Goal: Check status: Check status

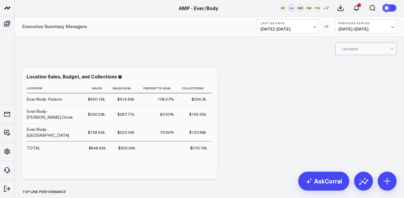
click at [313, 28] on span "[DATE] - [DATE]" at bounding box center [287, 29] width 55 height 5
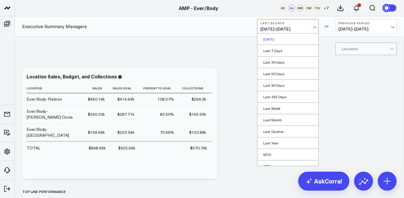
click at [303, 43] on link "[DATE]" at bounding box center [287, 38] width 61 height 11
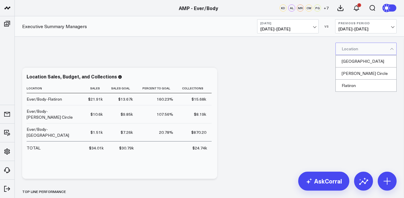
click at [350, 48] on div at bounding box center [366, 49] width 48 height 12
click at [351, 62] on div "[GEOGRAPHIC_DATA]" at bounding box center [366, 61] width 61 height 12
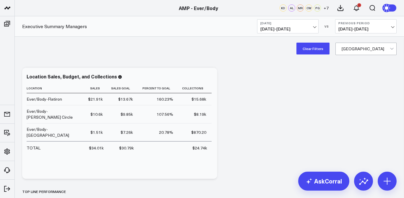
click at [272, 29] on span "[DATE] - [DATE]" at bounding box center [287, 29] width 55 height 5
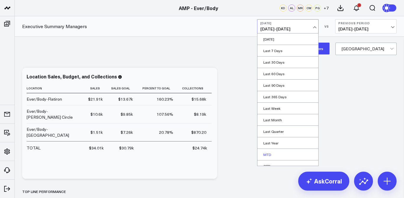
click at [271, 155] on link "MTD" at bounding box center [287, 154] width 61 height 11
